Goal: Task Accomplishment & Management: Manage account settings

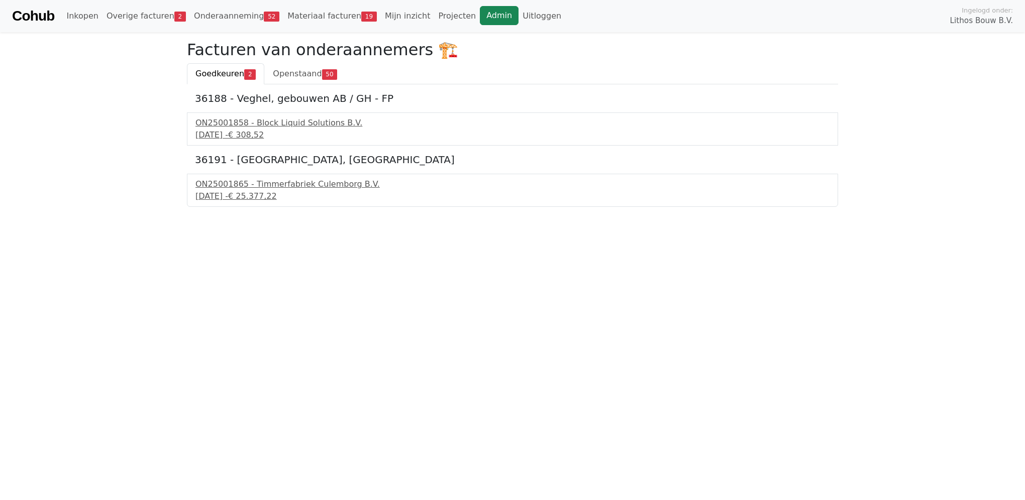
click at [480, 15] on link "Admin" at bounding box center [499, 15] width 39 height 19
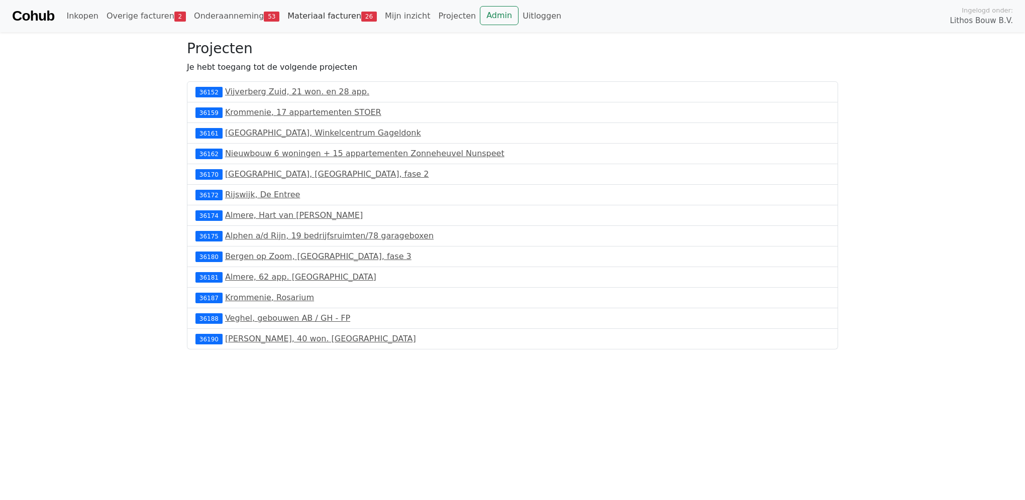
click at [297, 23] on link "Materiaal facturen 26" at bounding box center [331, 16] width 97 height 20
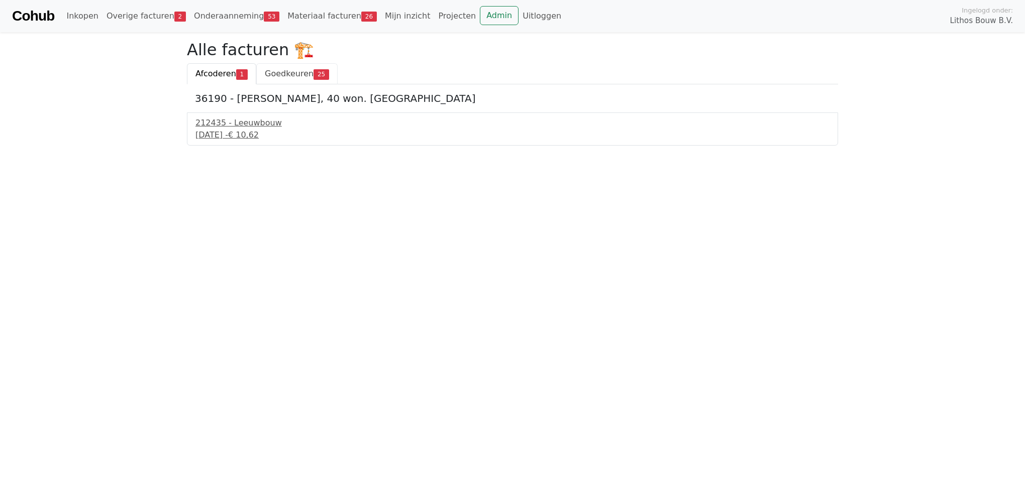
click at [294, 74] on span "Goedkeuren" at bounding box center [289, 74] width 49 height 10
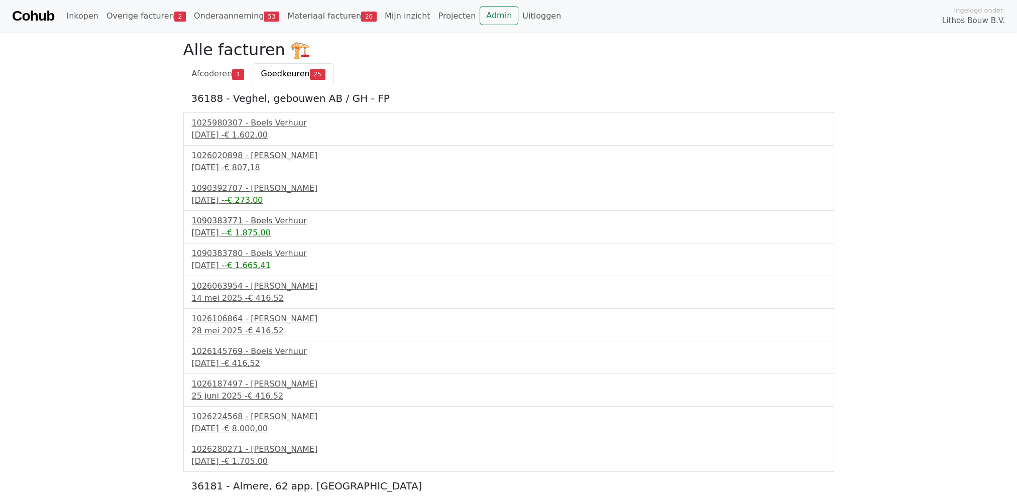
click at [262, 233] on span "-€ 1.875,00" at bounding box center [247, 233] width 46 height 10
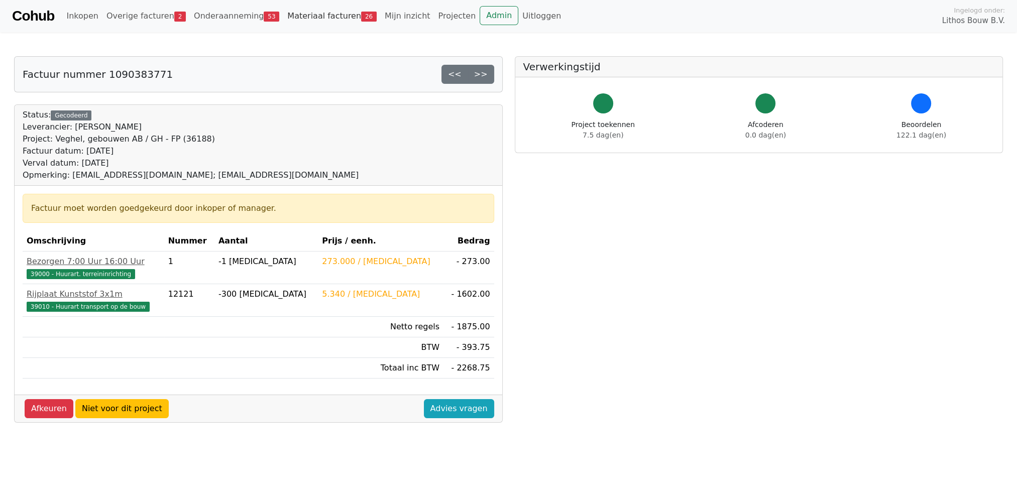
click at [295, 19] on link "Materiaal facturen 26" at bounding box center [331, 16] width 97 height 20
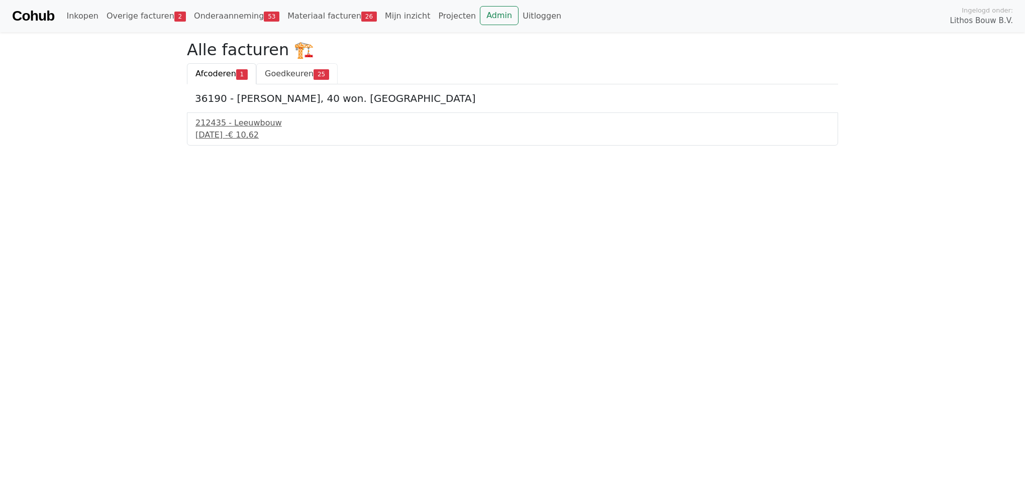
click at [280, 72] on span "Goedkeuren" at bounding box center [289, 74] width 49 height 10
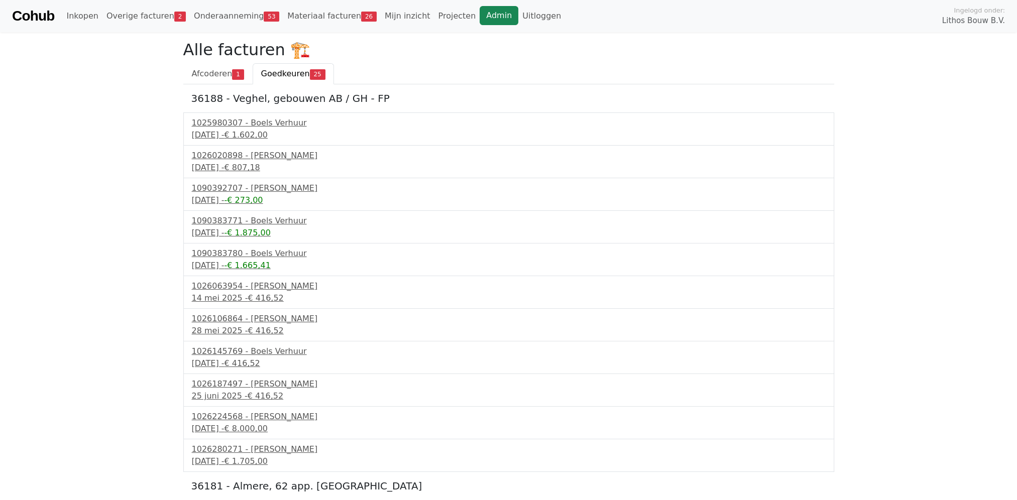
click at [480, 21] on link "Admin" at bounding box center [499, 15] width 39 height 19
